Goal: Book appointment/travel/reservation

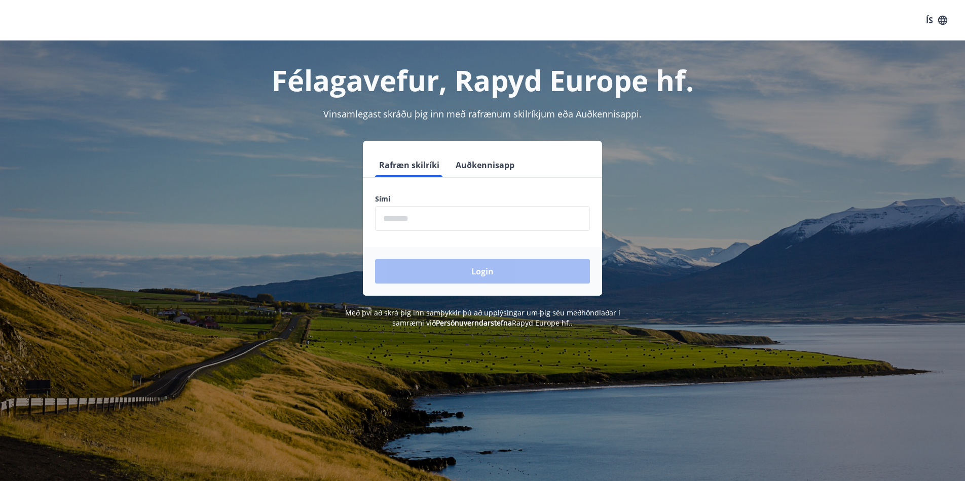
click at [437, 221] on input "phone" at bounding box center [482, 218] width 215 height 25
type input "********"
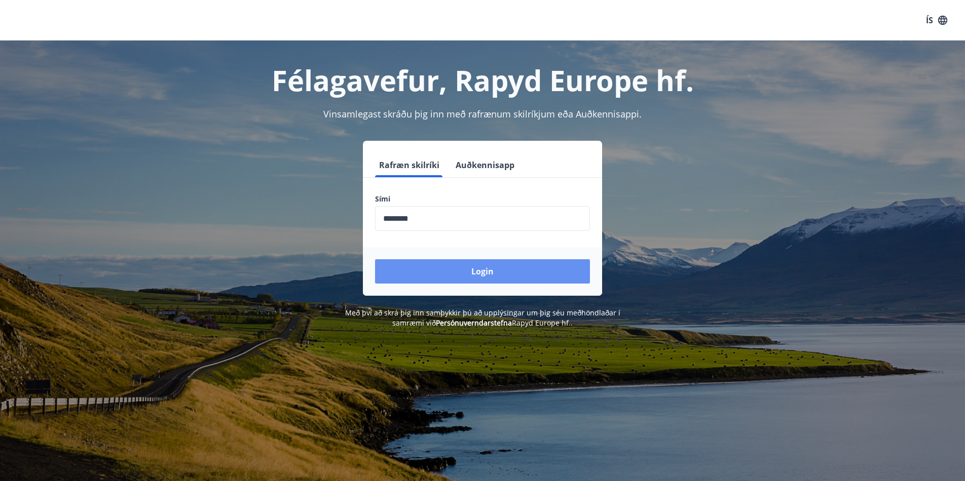
click at [446, 273] on button "Login" at bounding box center [482, 271] width 215 height 24
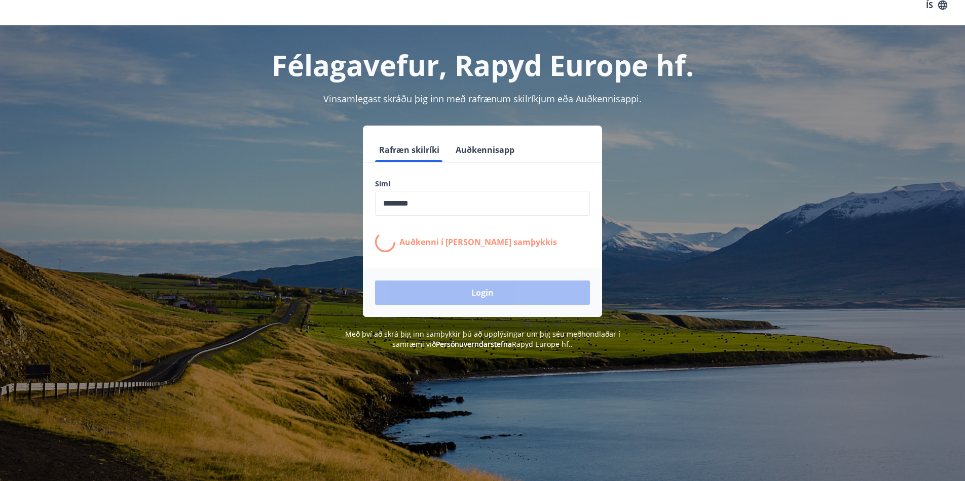
scroll to position [18, 0]
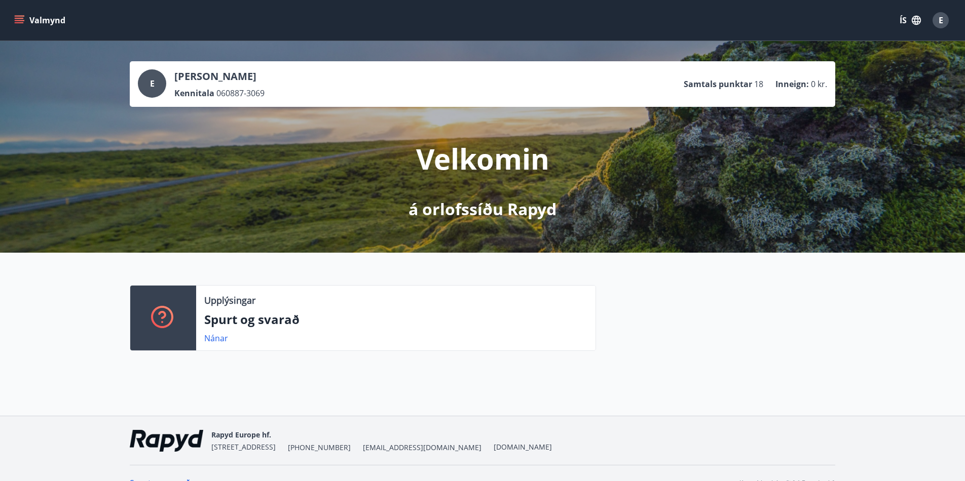
click at [19, 20] on icon "menu" at bounding box center [20, 20] width 11 height 1
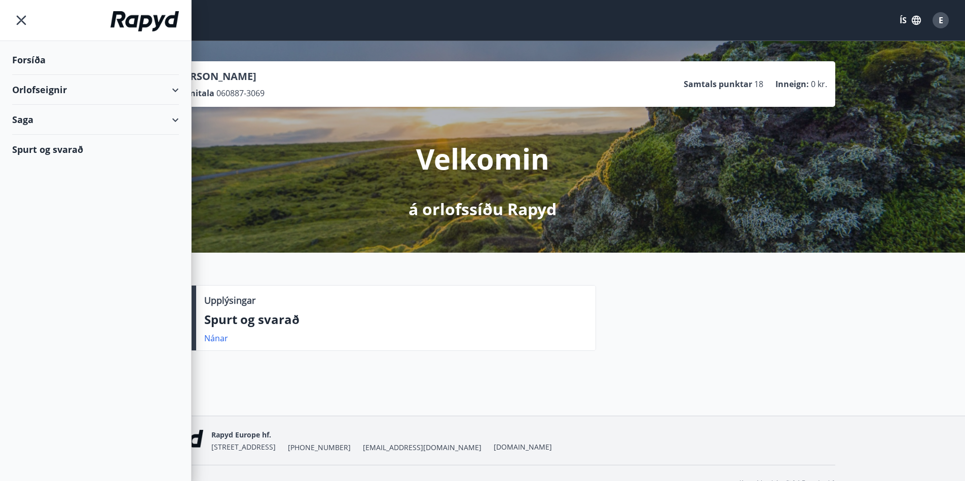
click at [170, 87] on div "Orlofseignir" at bounding box center [95, 90] width 167 height 30
click at [57, 116] on div "Framboð" at bounding box center [95, 115] width 151 height 21
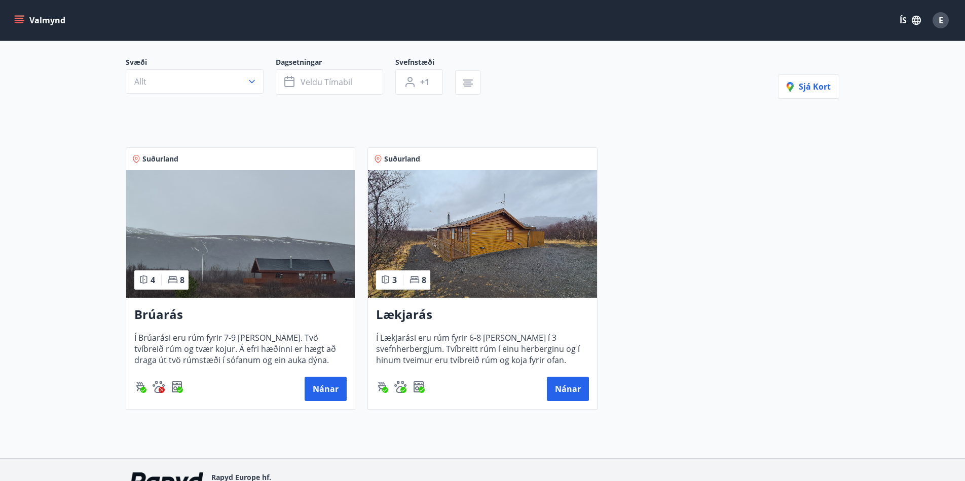
scroll to position [147, 0]
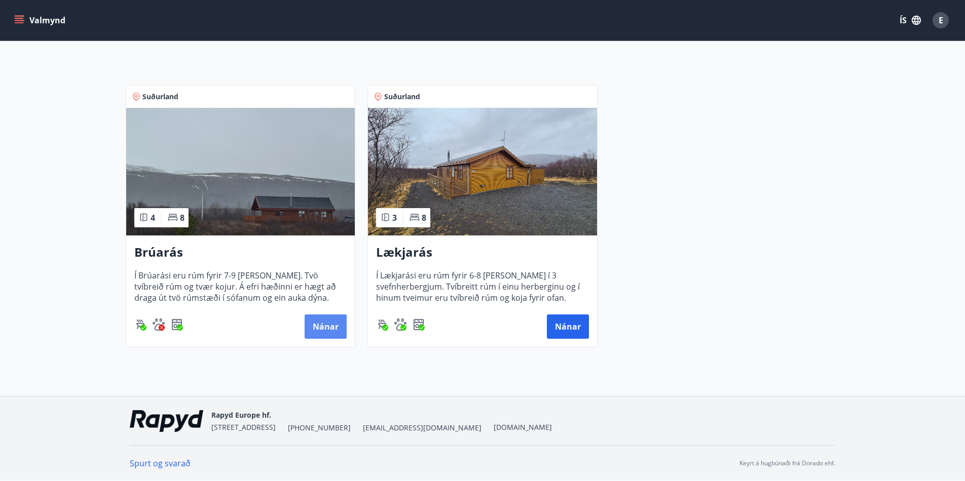
click at [325, 318] on button "Nánar" at bounding box center [326, 327] width 42 height 24
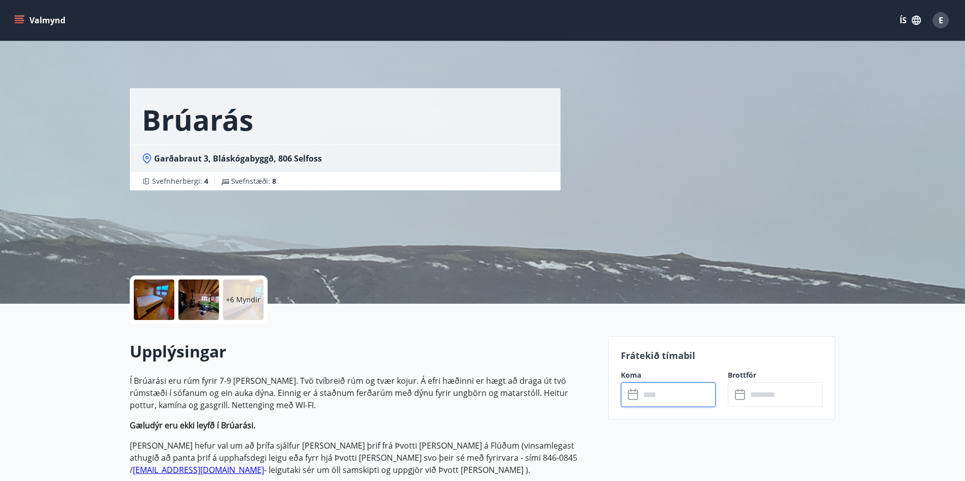
click at [647, 387] on input "text" at bounding box center [678, 395] width 76 height 25
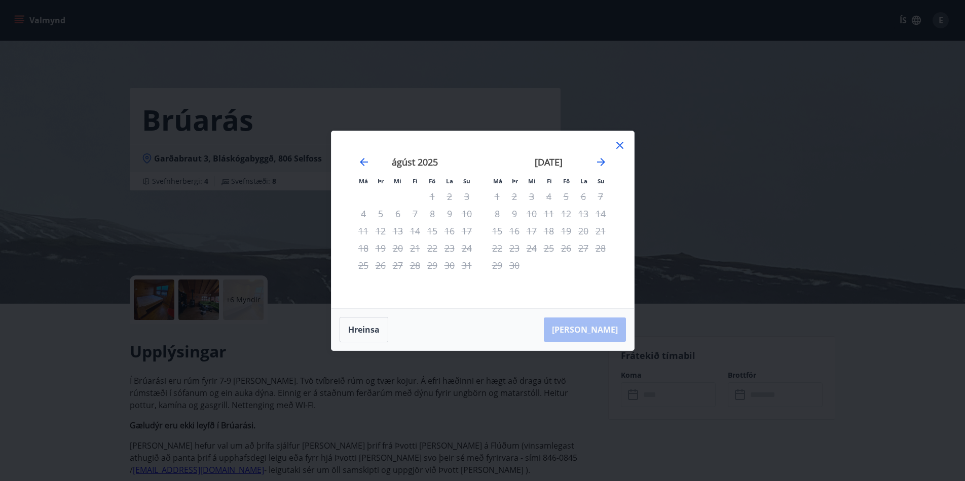
click at [577, 404] on div "Má Þr Mi Fi Fö La Su Má Þr Mi Fi Fö La Su júlí 2025 1 2 3 4 5 6 7 8 9 10 11 12 …" at bounding box center [482, 240] width 965 height 481
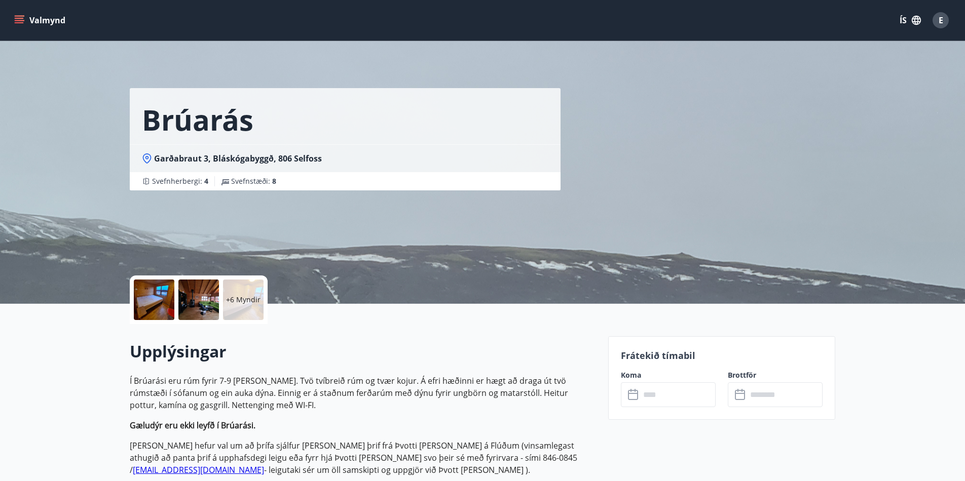
click at [19, 16] on icon "menu" at bounding box center [20, 16] width 11 height 1
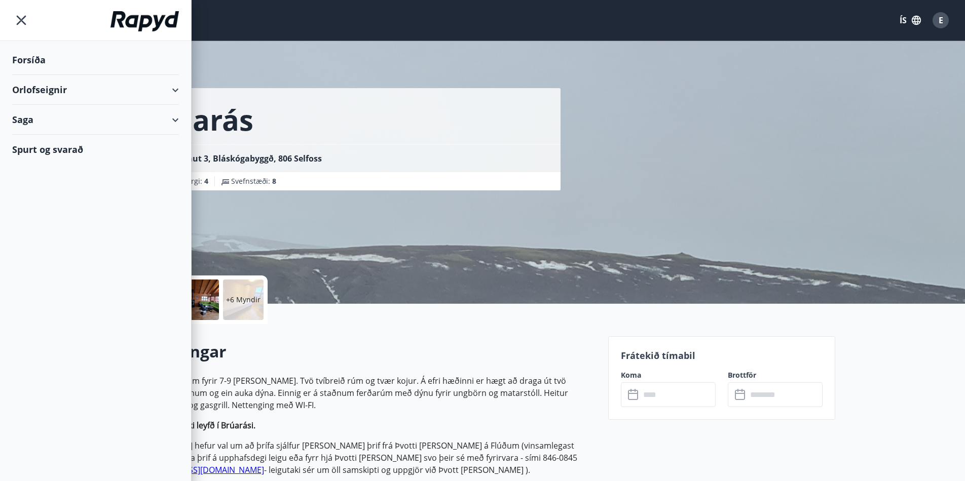
click at [176, 117] on div "Saga" at bounding box center [95, 120] width 167 height 30
drag, startPoint x: 175, startPoint y: 117, endPoint x: 176, endPoint y: 109, distance: 8.2
click at [175, 117] on div "Saga" at bounding box center [95, 120] width 167 height 30
click at [177, 88] on div "Orlofseignir" at bounding box center [95, 90] width 167 height 30
click at [44, 139] on div "Bókunardagatal" at bounding box center [95, 136] width 151 height 21
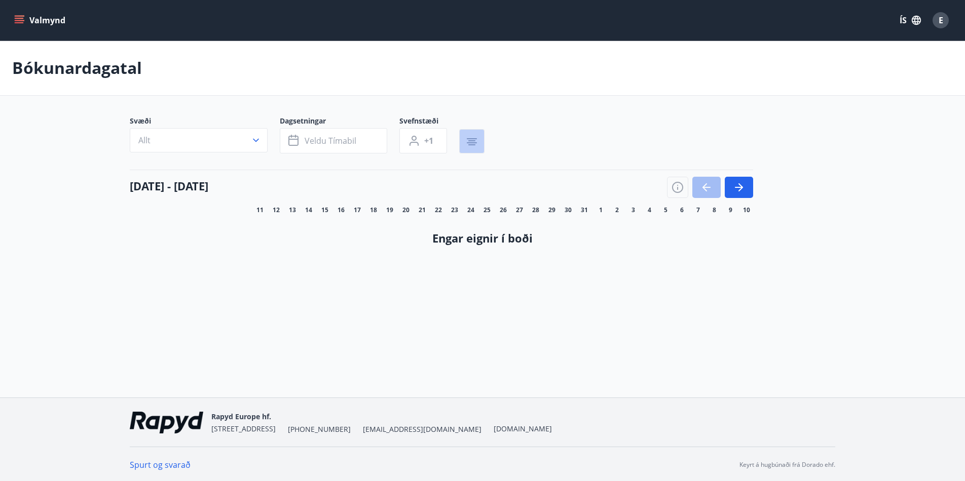
click at [472, 144] on icon "button" at bounding box center [472, 142] width 12 height 12
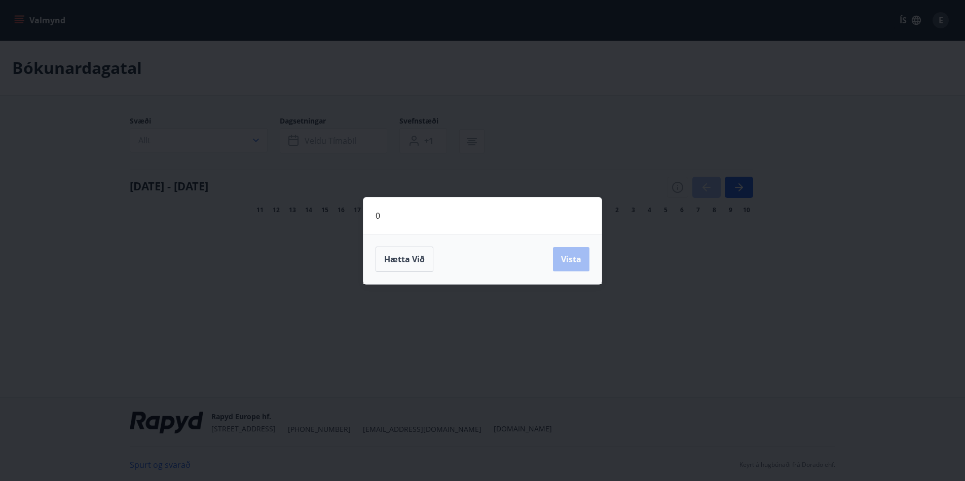
drag, startPoint x: 409, startPoint y: 258, endPoint x: 348, endPoint y: 245, distance: 62.1
click at [407, 257] on span "Hætta við" at bounding box center [404, 259] width 41 height 11
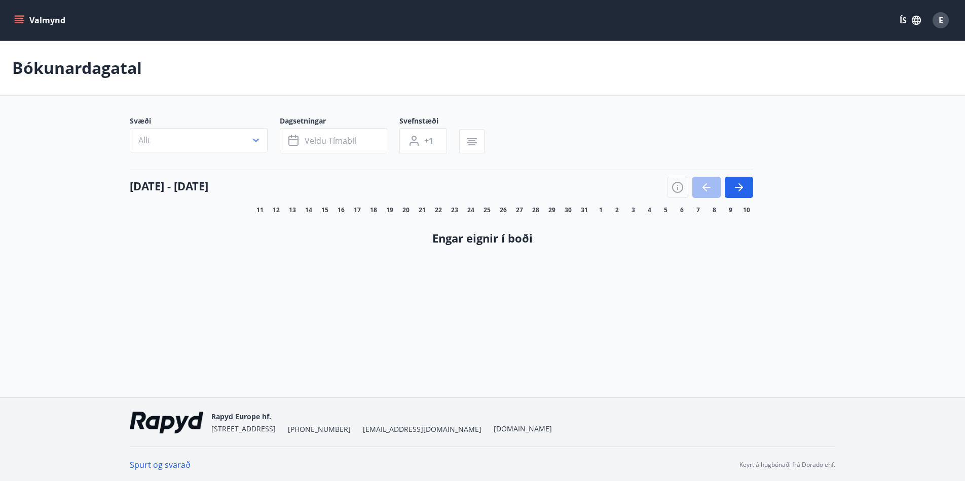
scroll to position [2, 0]
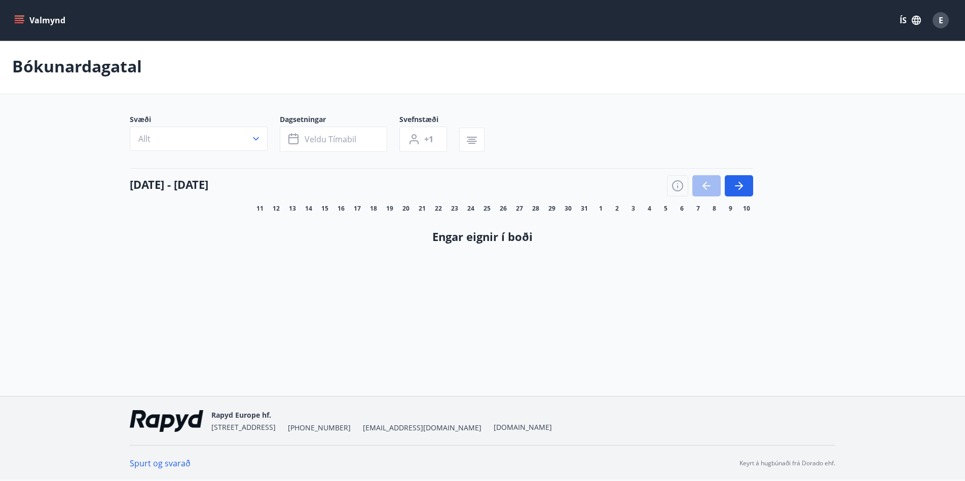
click at [42, 20] on button "Valmynd" at bounding box center [40, 20] width 57 height 18
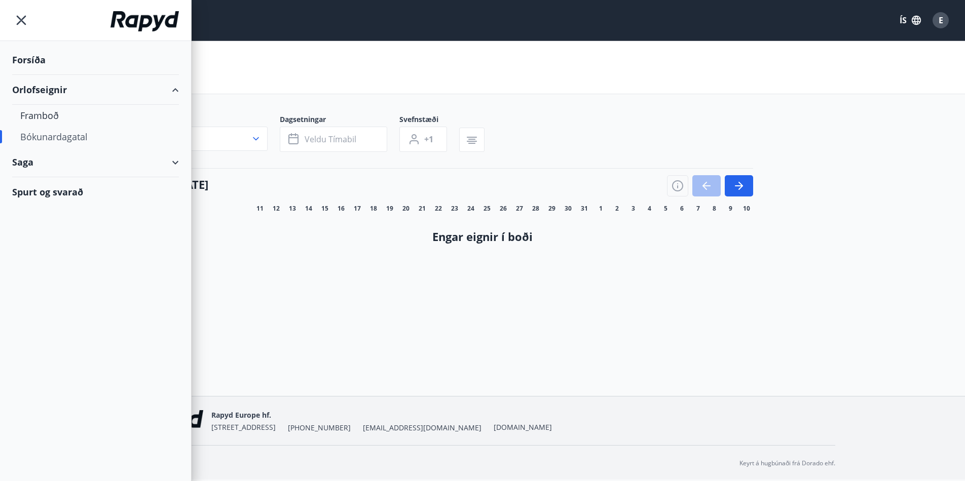
click at [44, 57] on div "Forsíða" at bounding box center [95, 60] width 167 height 30
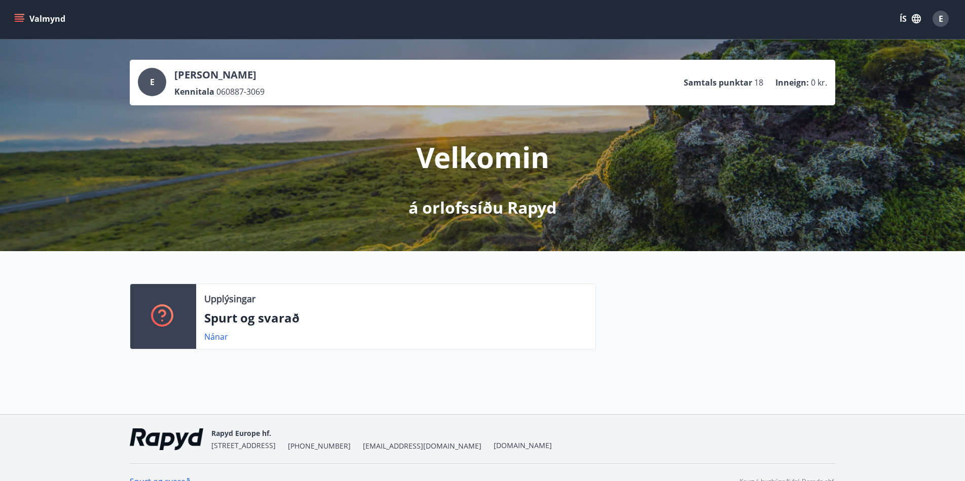
scroll to position [20, 0]
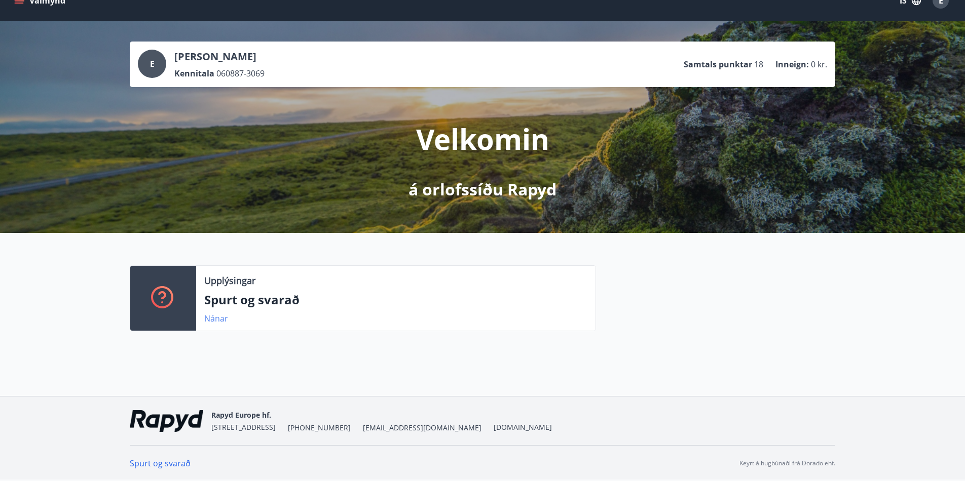
click at [216, 321] on link "Nánar" at bounding box center [216, 318] width 24 height 11
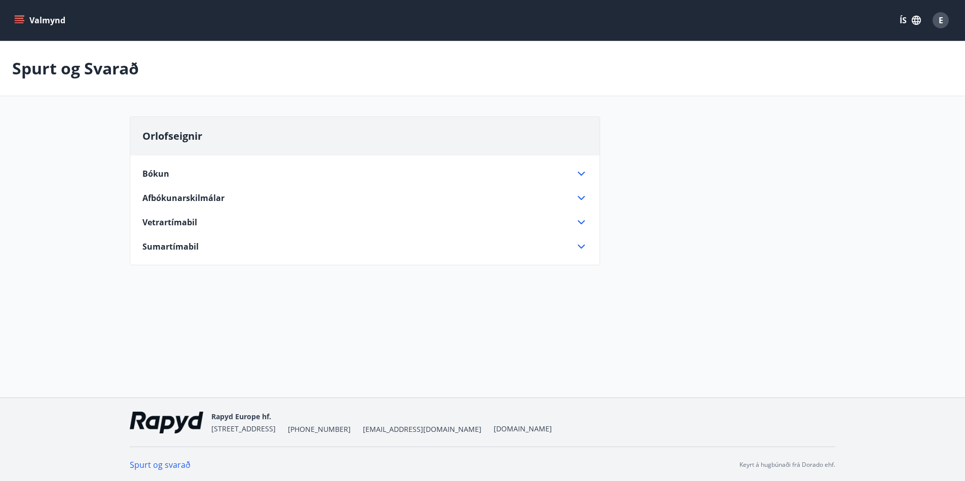
click at [581, 221] on icon at bounding box center [581, 222] width 12 height 12
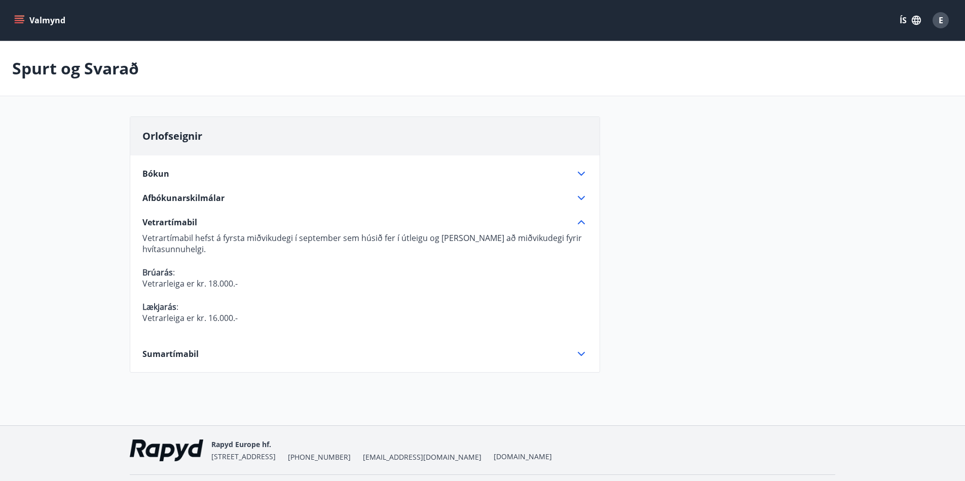
click at [583, 352] on icon at bounding box center [581, 354] width 12 height 12
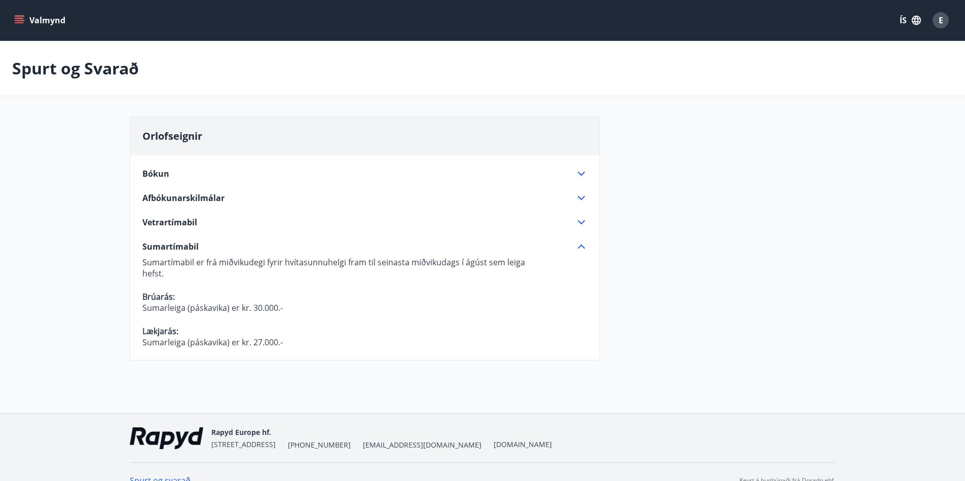
click at [580, 243] on icon at bounding box center [581, 247] width 12 height 12
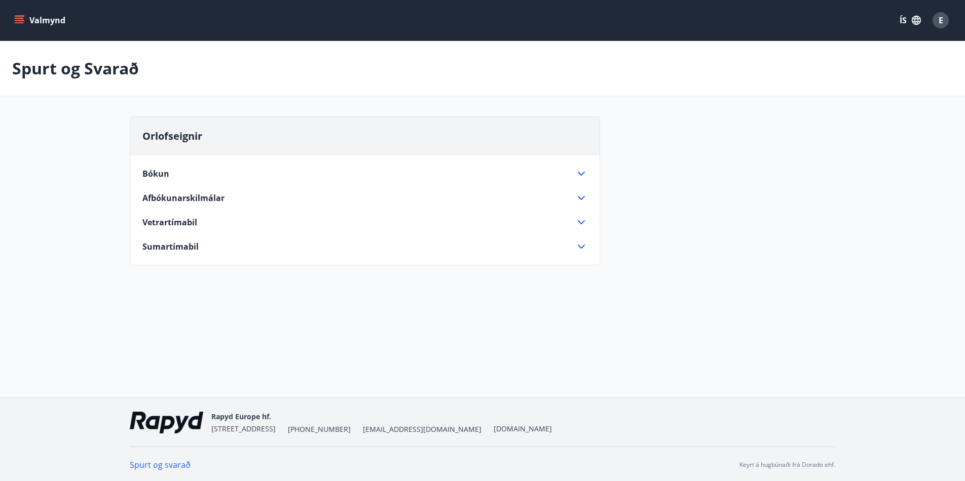
click at [579, 221] on icon at bounding box center [581, 222] width 12 height 12
